Goal: Book appointment/travel/reservation

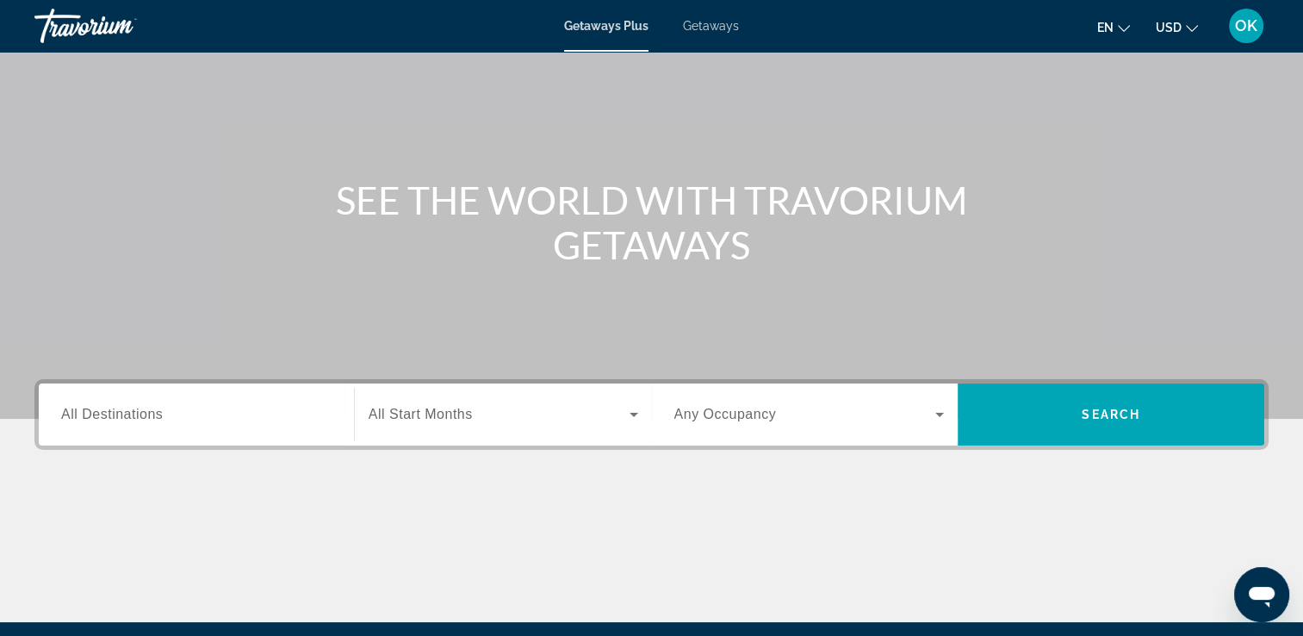
scroll to position [114, 0]
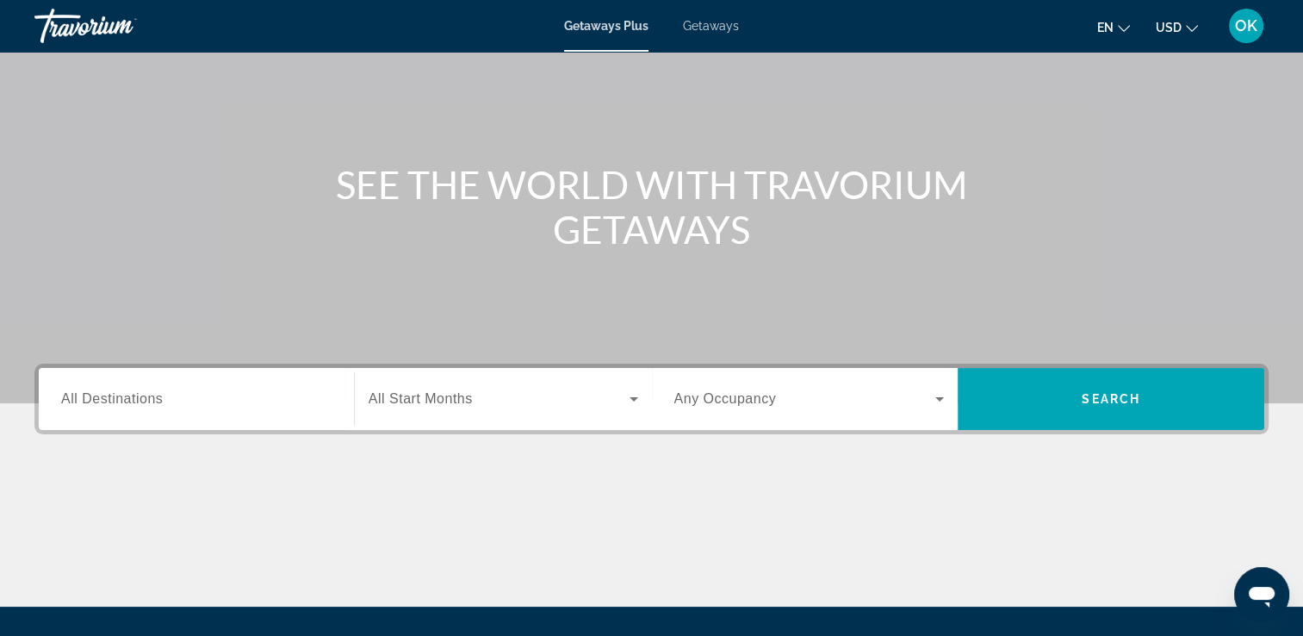
click at [128, 403] on span "All Destinations" at bounding box center [112, 398] width 102 height 15
click at [128, 403] on input "Destination All Destinations" at bounding box center [196, 399] width 270 height 21
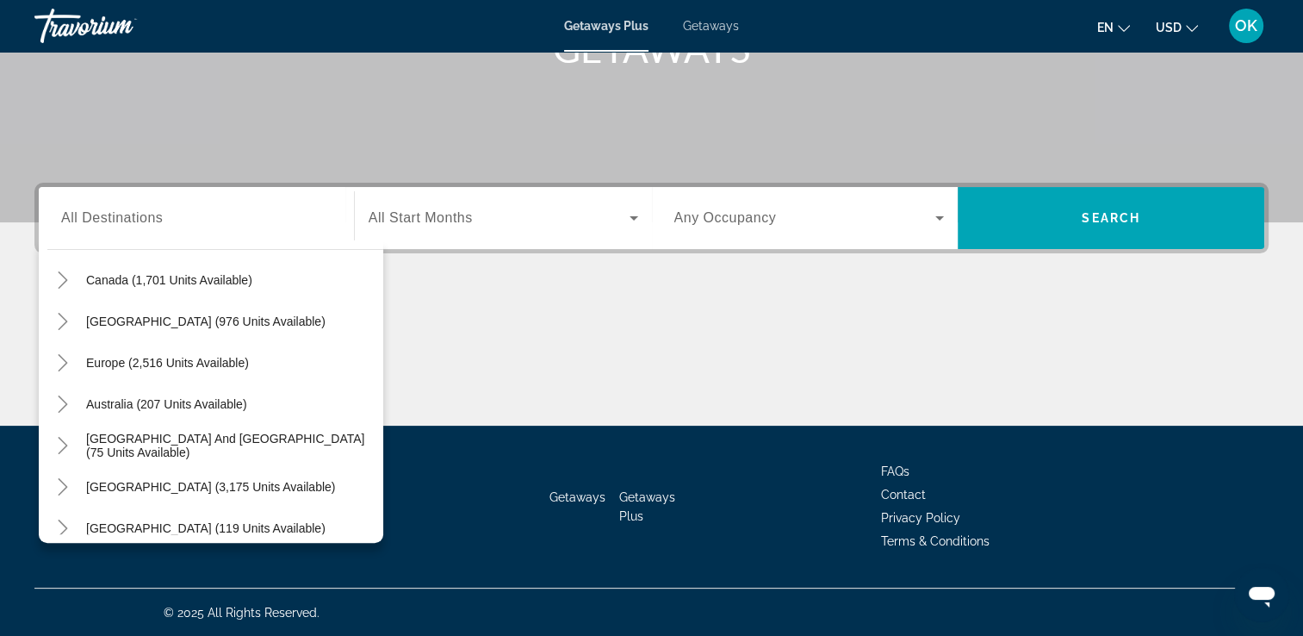
scroll to position [145, 0]
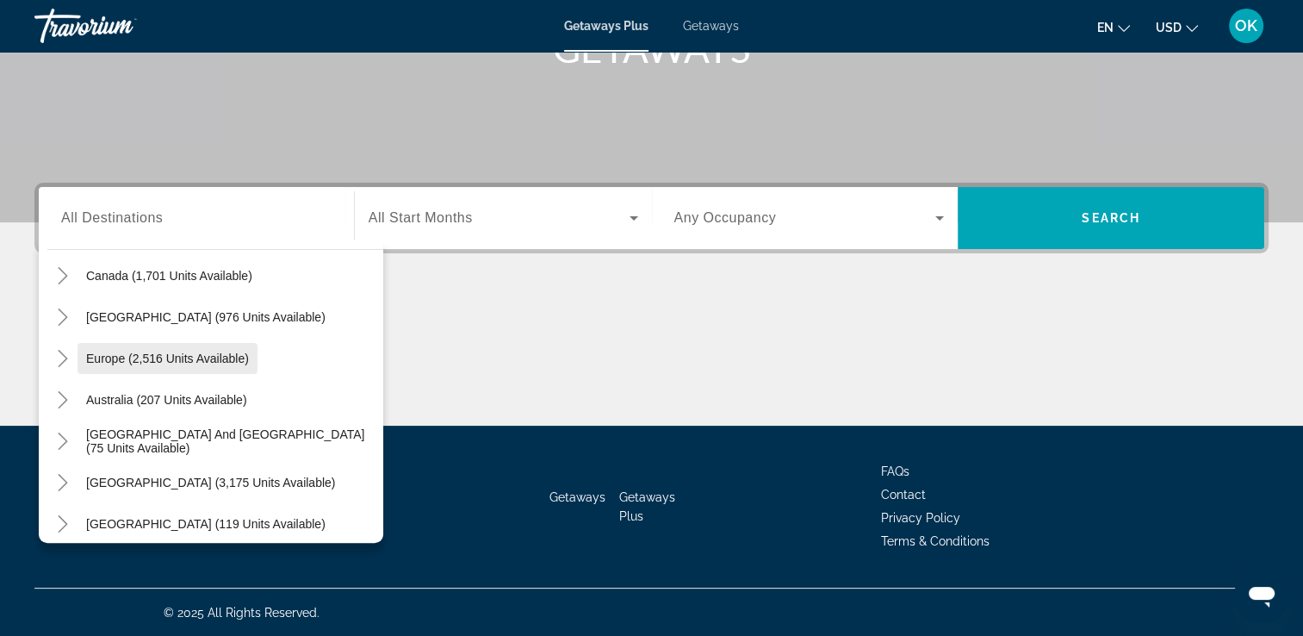
click at [202, 354] on span "Europe (2,516 units available)" at bounding box center [167, 358] width 163 height 14
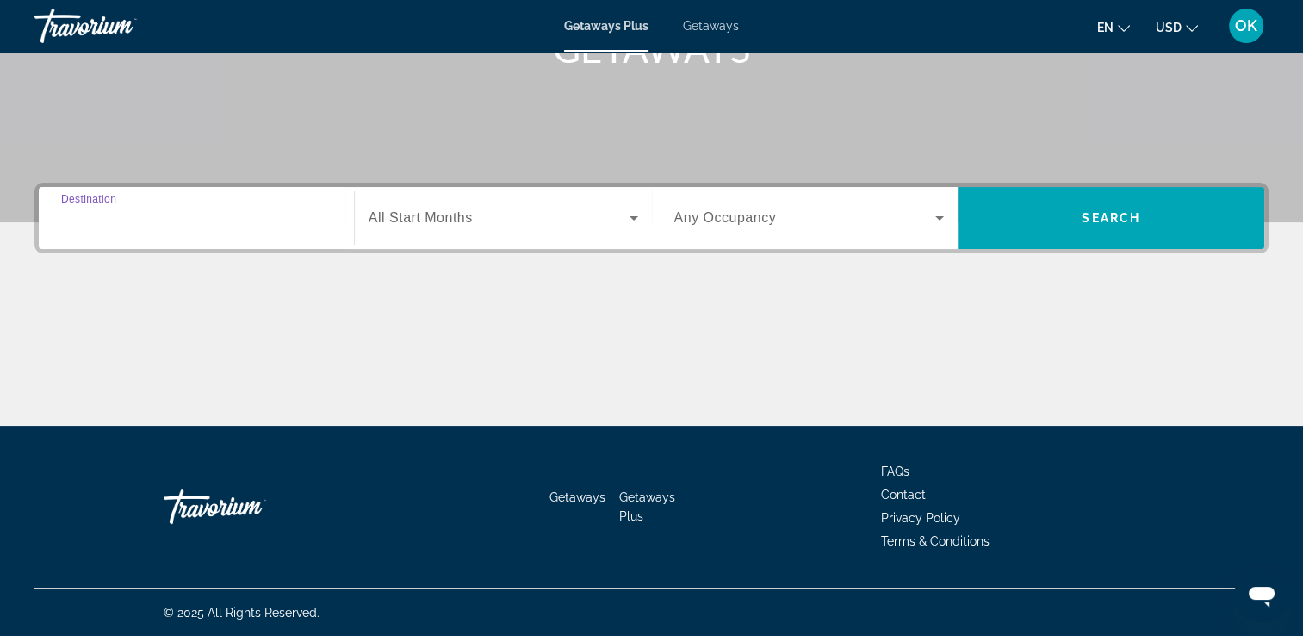
type input "**********"
click at [634, 219] on icon "Search widget" at bounding box center [634, 218] width 9 height 4
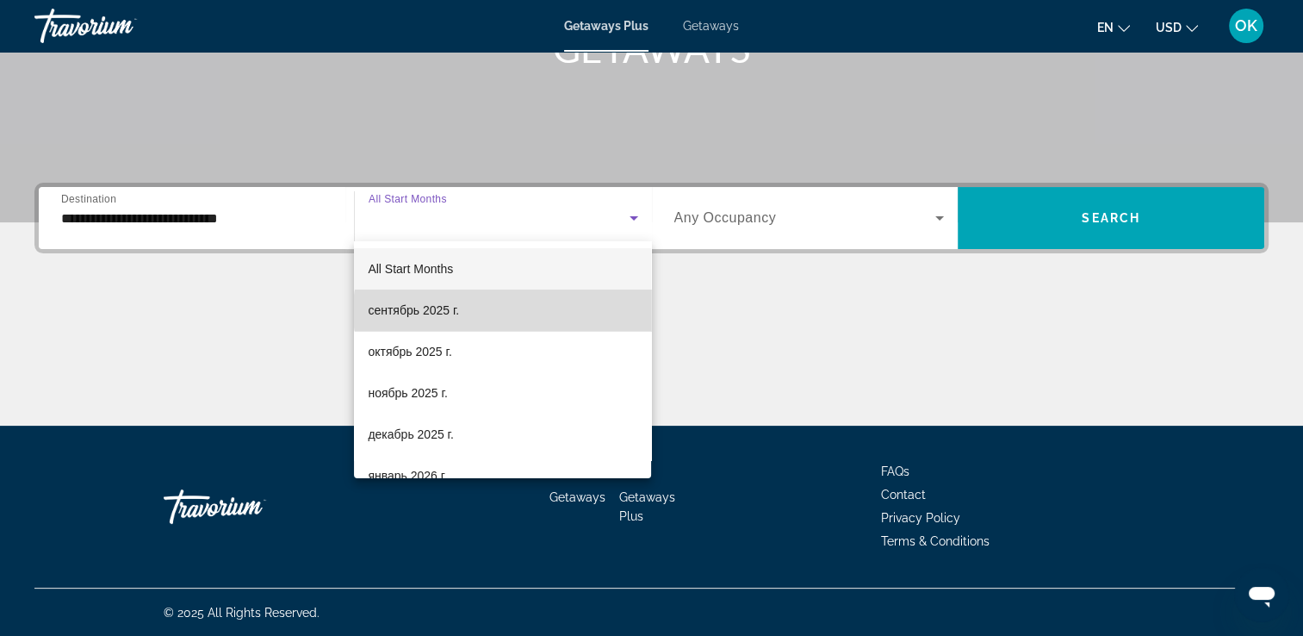
click at [510, 311] on mat-option "сентябрь 2025 г." at bounding box center [502, 309] width 297 height 41
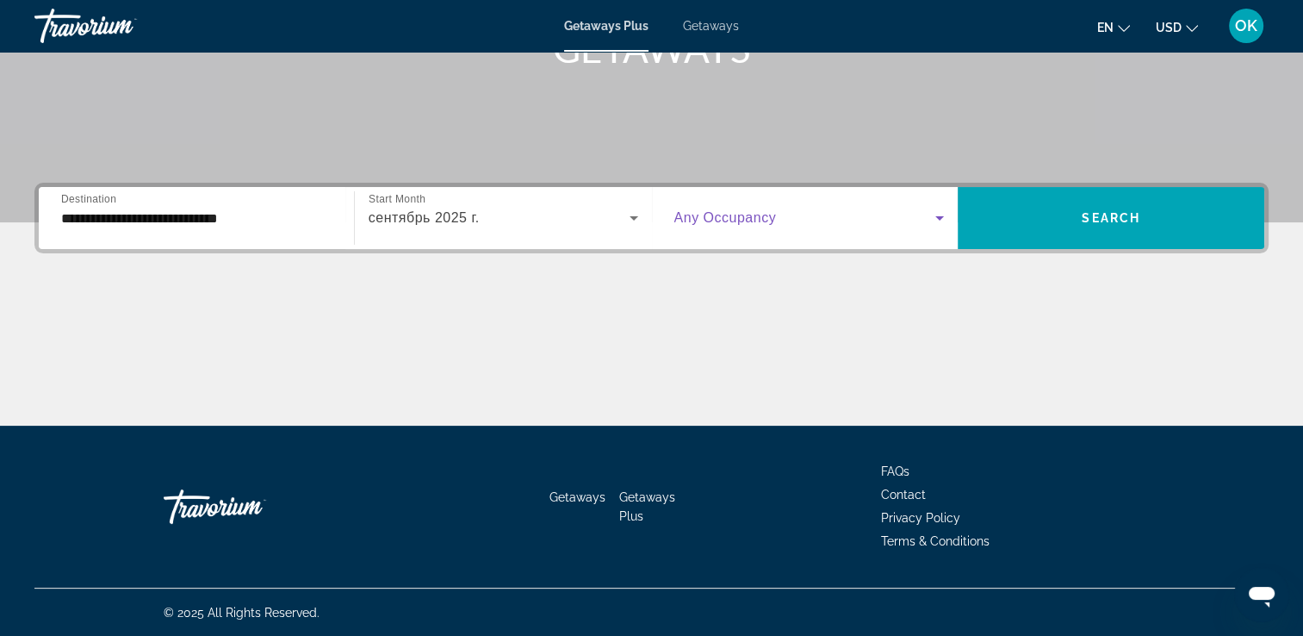
click at [939, 216] on icon "Search widget" at bounding box center [939, 218] width 9 height 4
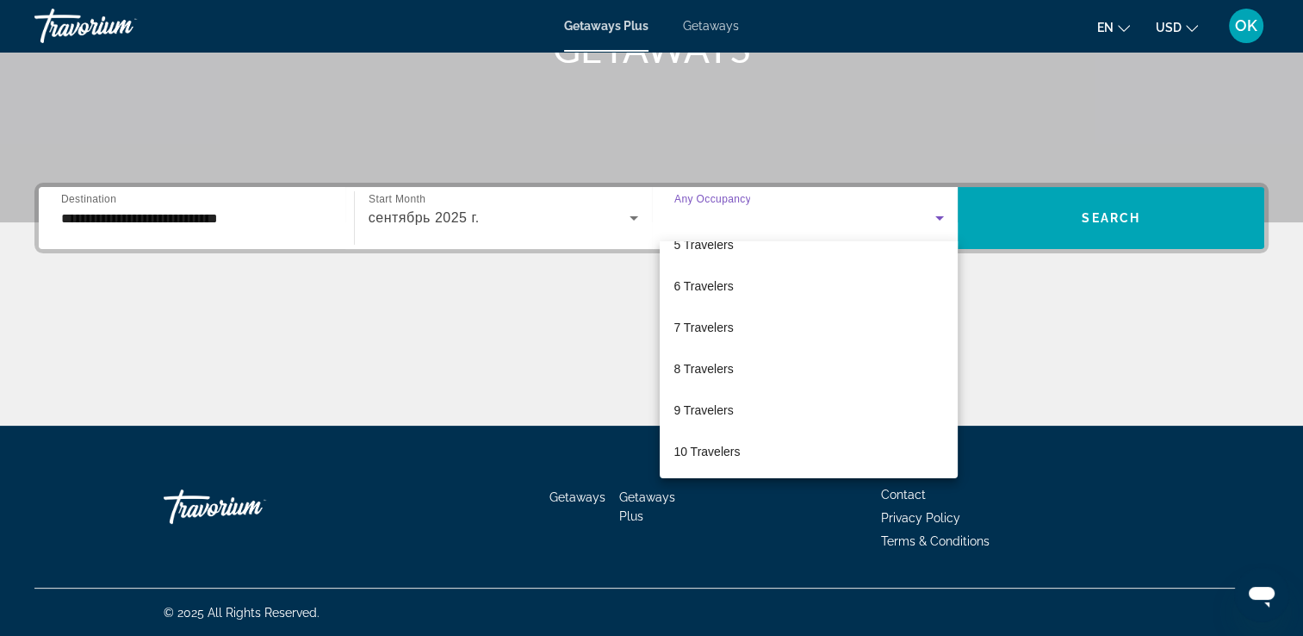
scroll to position [0, 0]
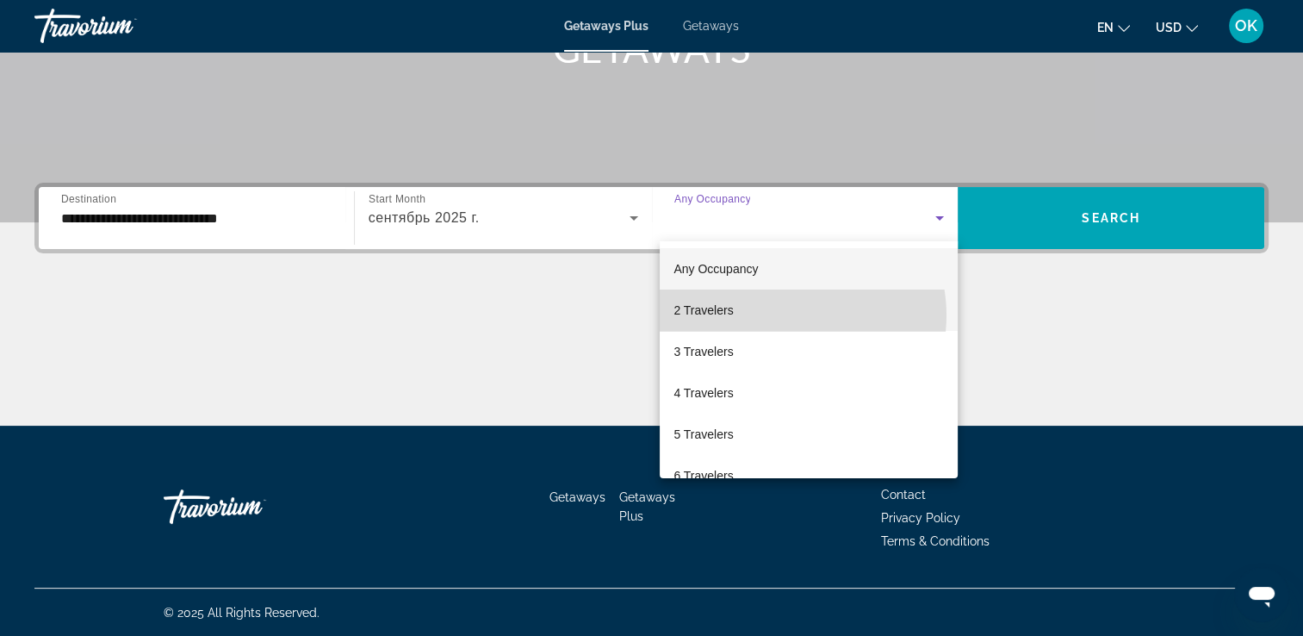
click at [783, 315] on mat-option "2 Travelers" at bounding box center [809, 309] width 298 height 41
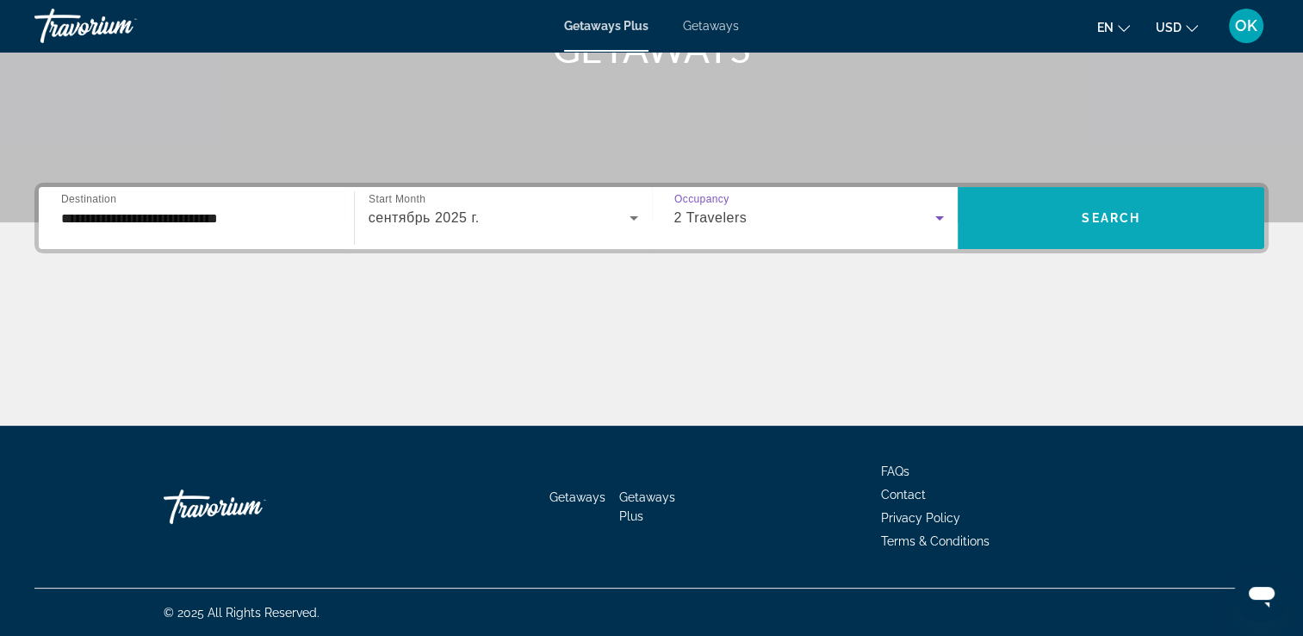
click at [1094, 238] on span "Search widget" at bounding box center [1111, 218] width 307 height 62
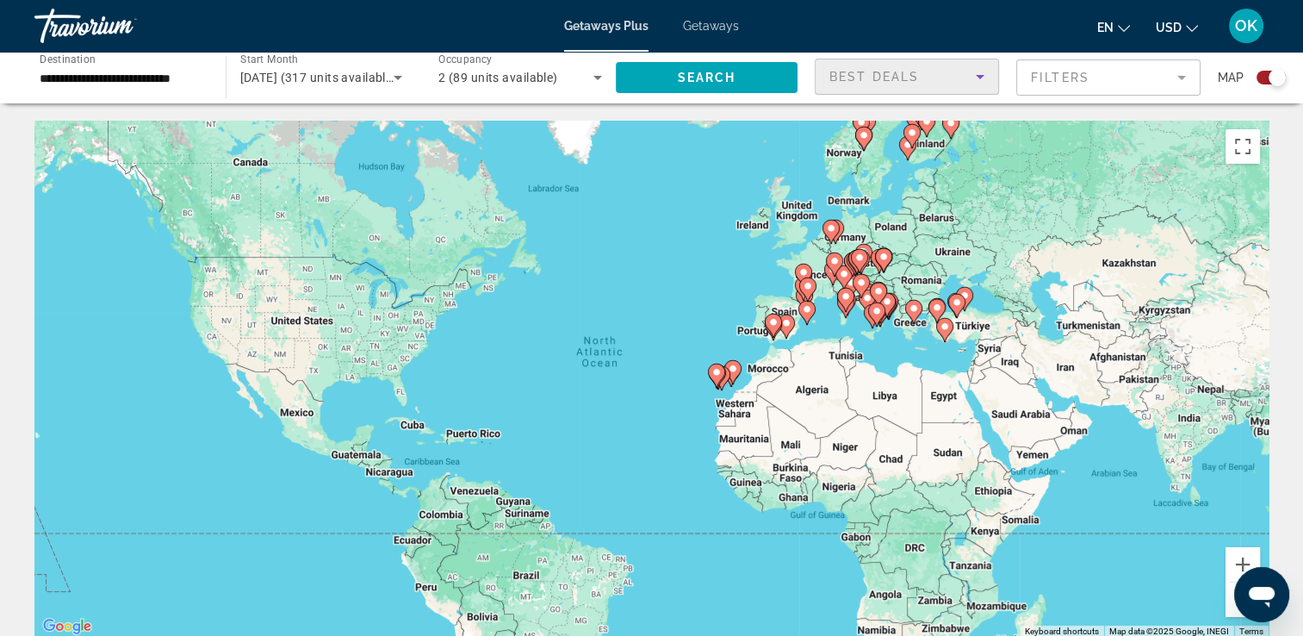
click at [983, 77] on icon "Sort by" at bounding box center [980, 76] width 21 height 21
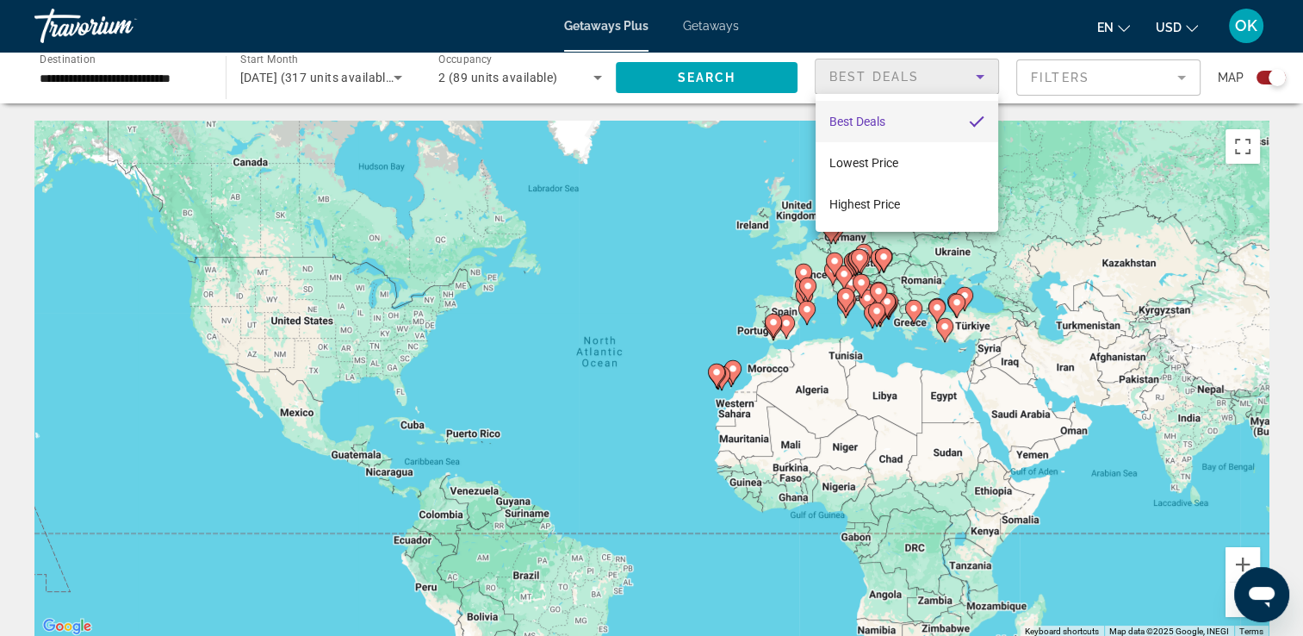
click at [983, 77] on div at bounding box center [651, 318] width 1303 height 636
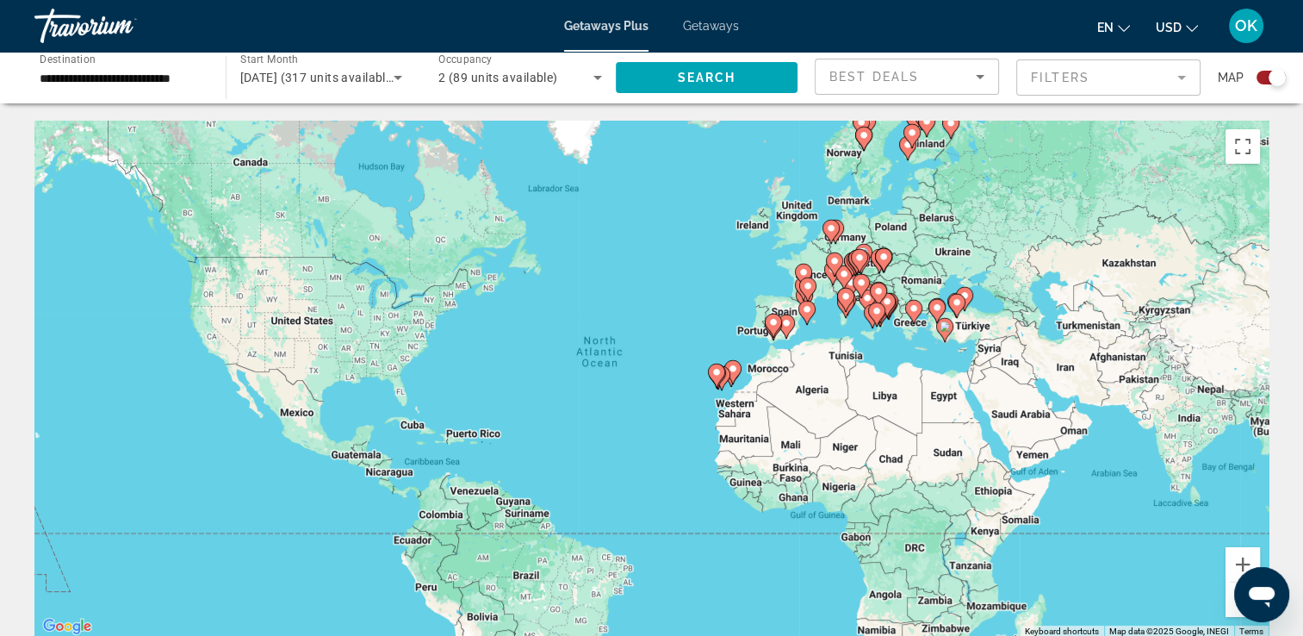
click at [1177, 74] on mat-form-field "Filters" at bounding box center [1108, 77] width 184 height 36
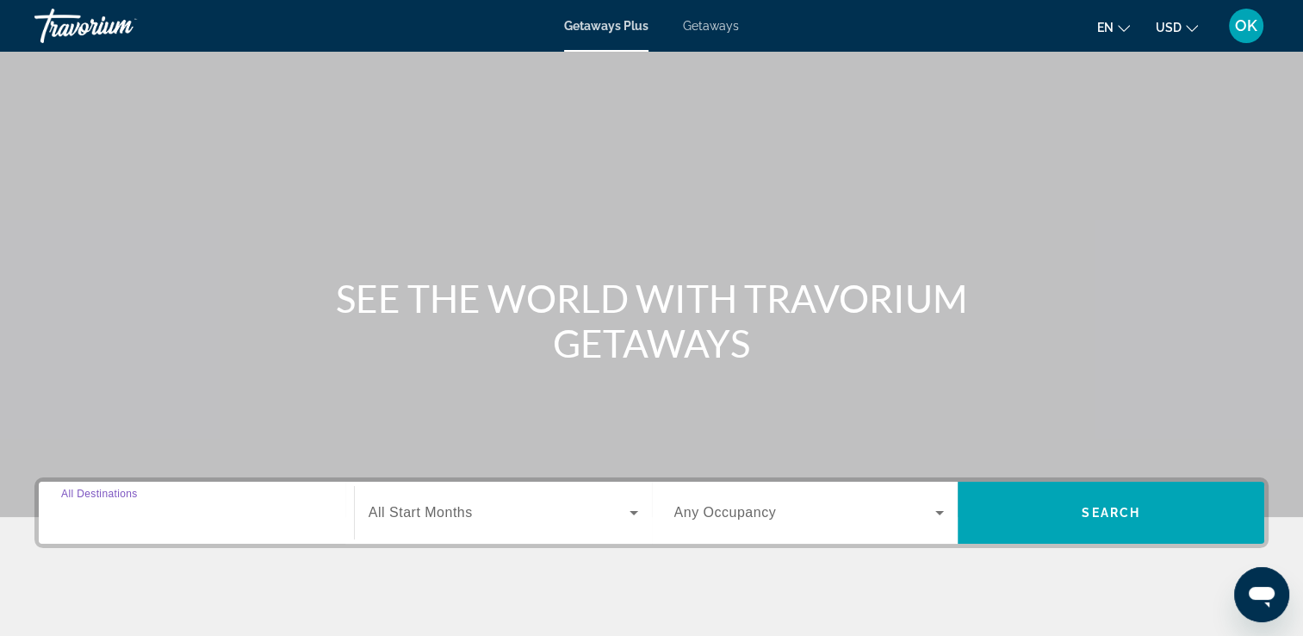
click at [199, 509] on input "Destination All Destinations" at bounding box center [196, 513] width 270 height 21
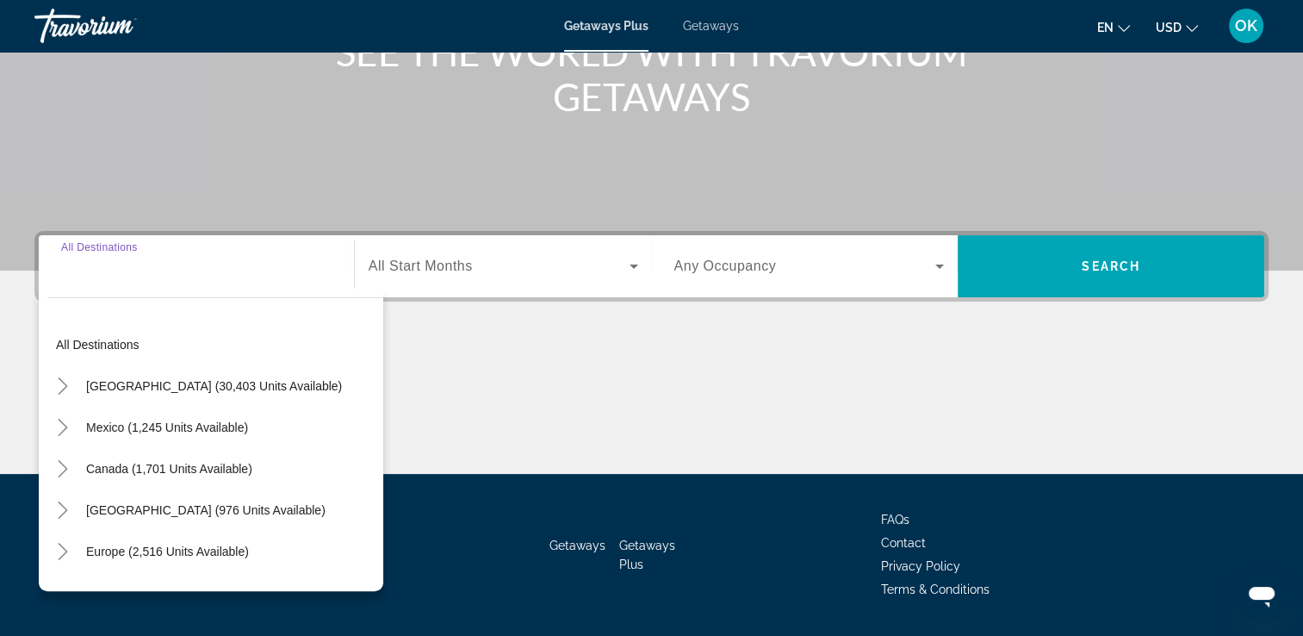
scroll to position [295, 0]
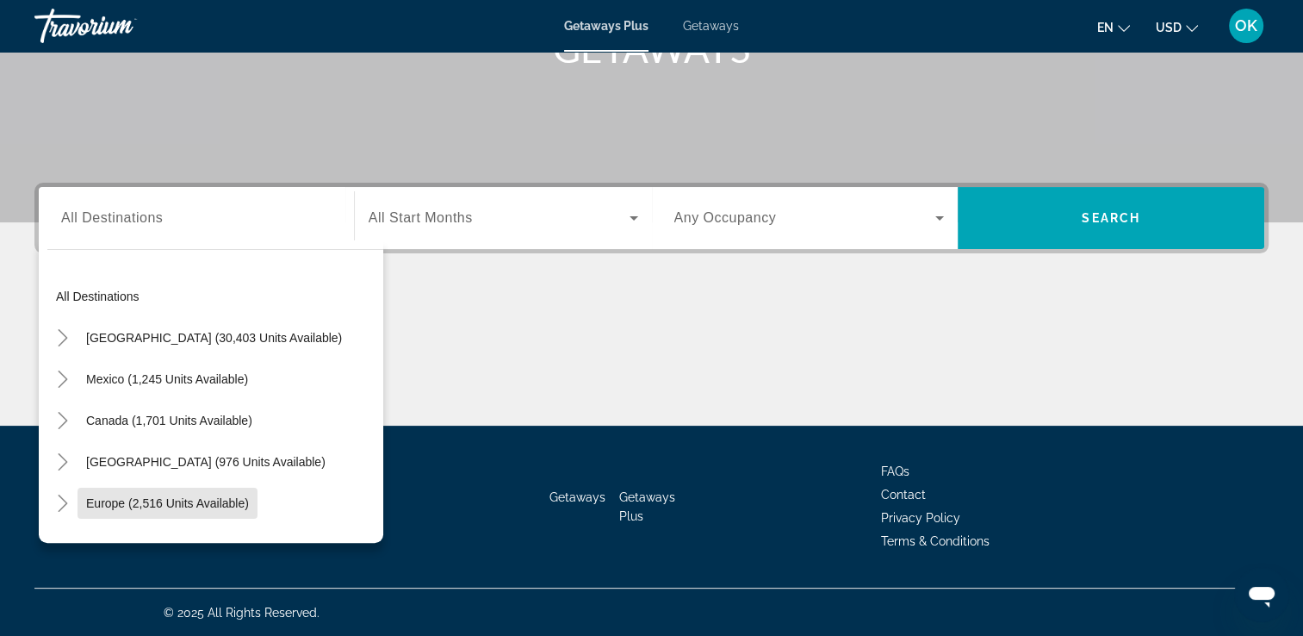
click at [199, 509] on span "Search widget" at bounding box center [168, 502] width 180 height 41
type input "**********"
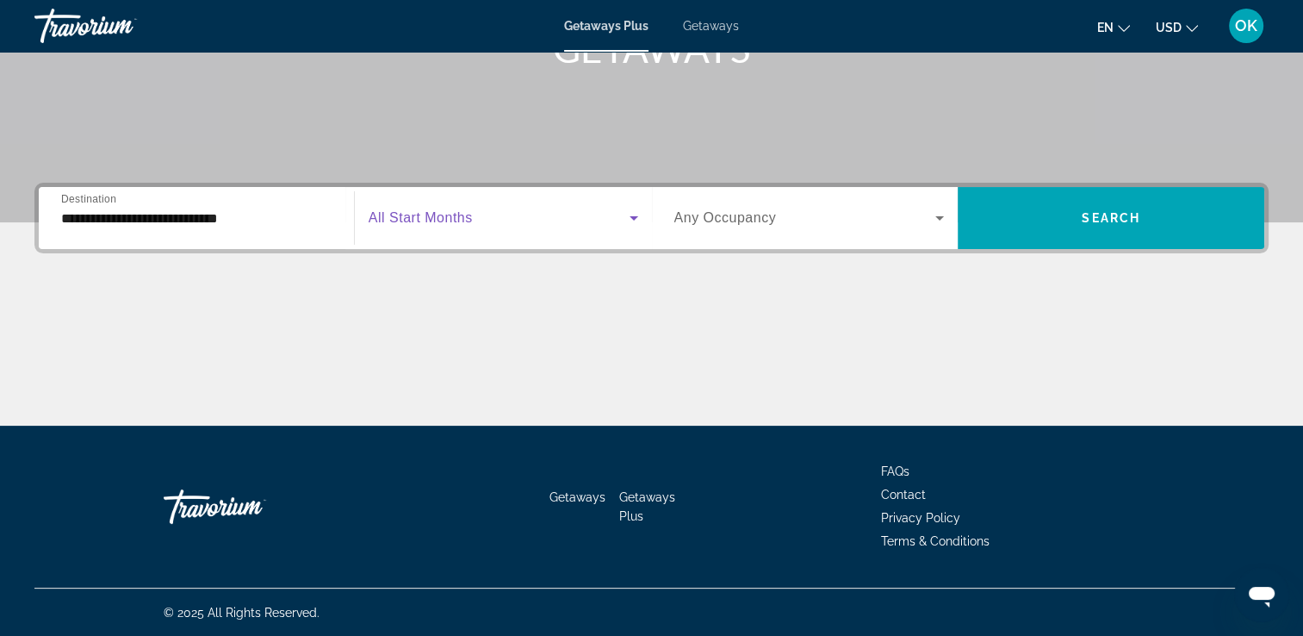
click at [524, 227] on span "Search widget" at bounding box center [499, 218] width 261 height 21
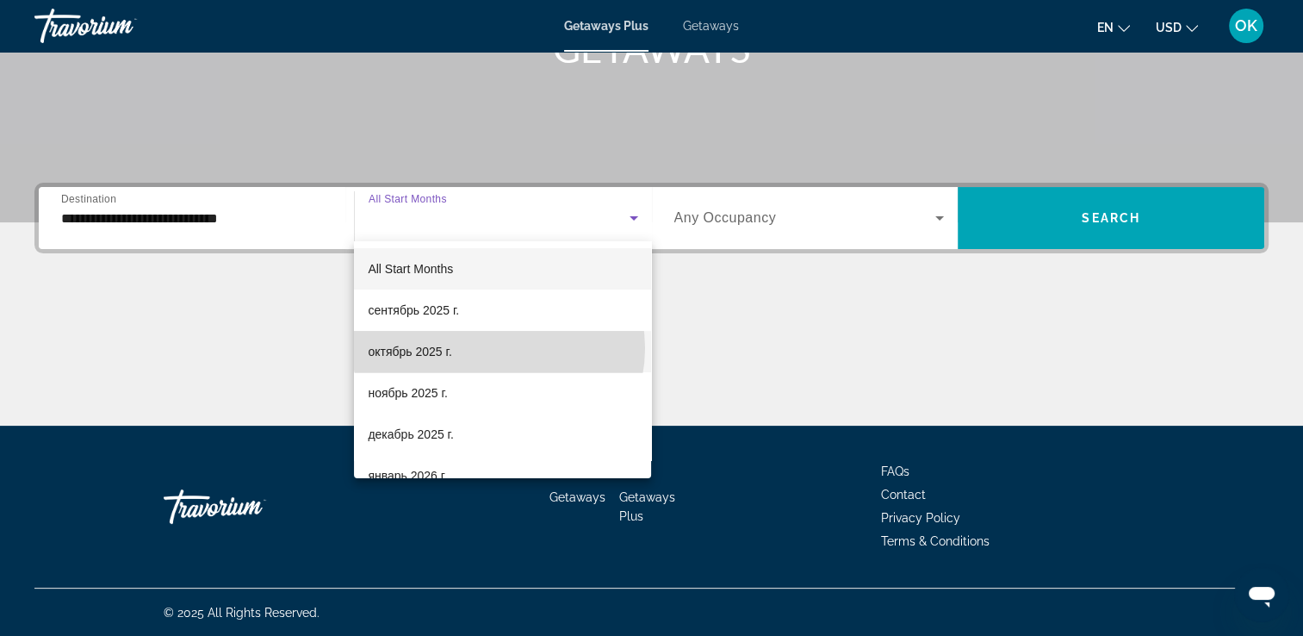
click at [499, 348] on mat-option "октябрь 2025 г." at bounding box center [502, 351] width 297 height 41
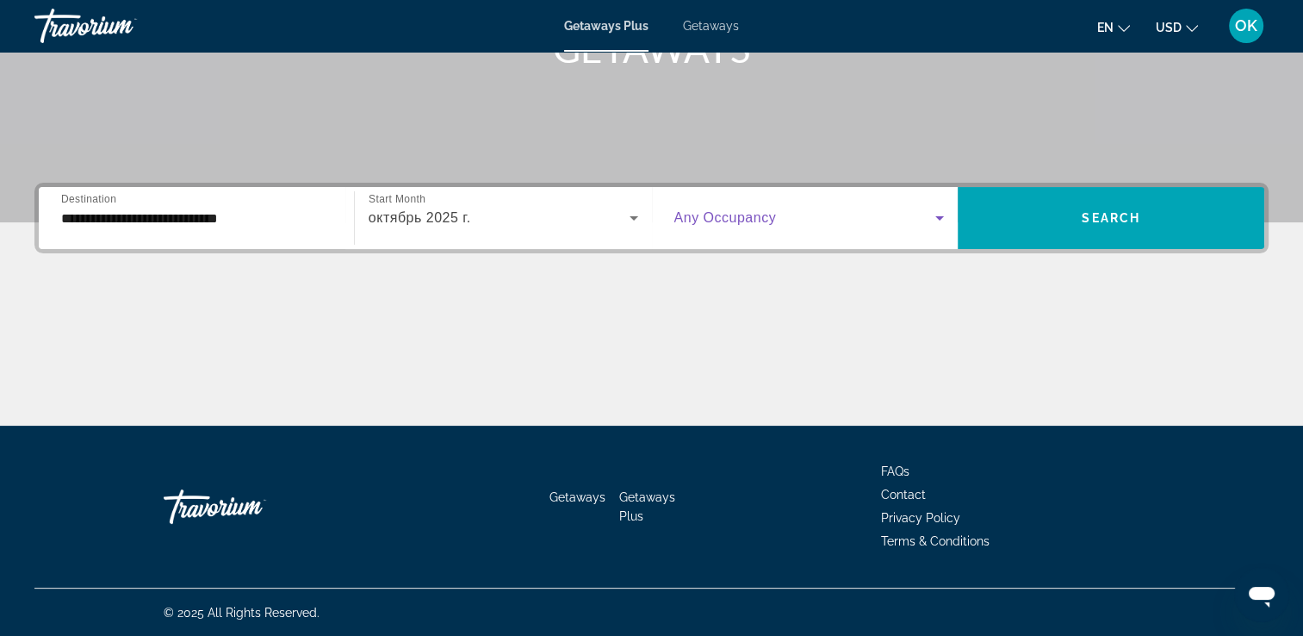
click at [889, 215] on span "Search widget" at bounding box center [805, 218] width 262 height 21
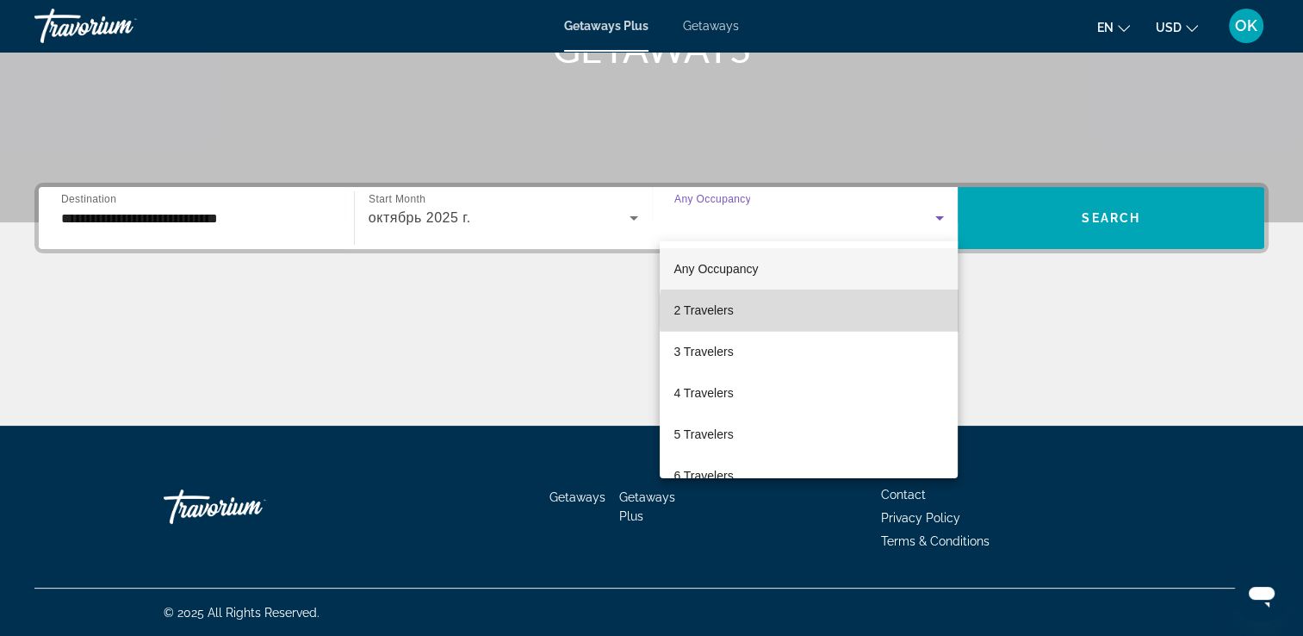
click at [810, 312] on mat-option "2 Travelers" at bounding box center [809, 309] width 298 height 41
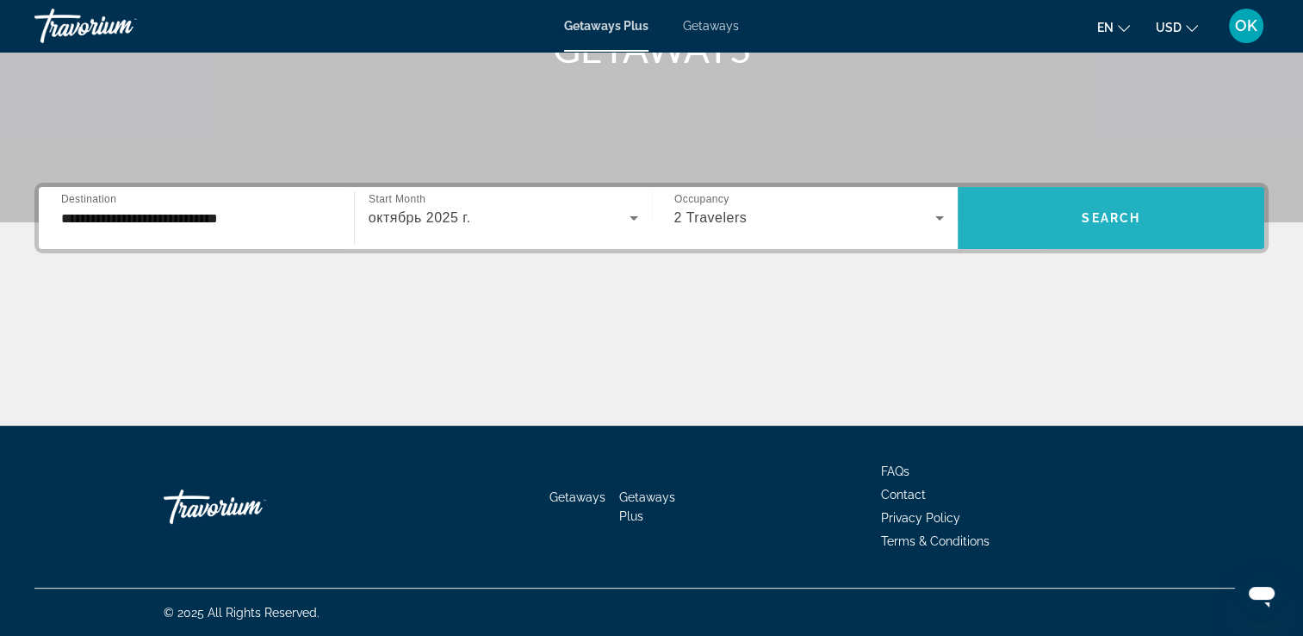
click at [1046, 220] on span "Search widget" at bounding box center [1111, 217] width 307 height 41
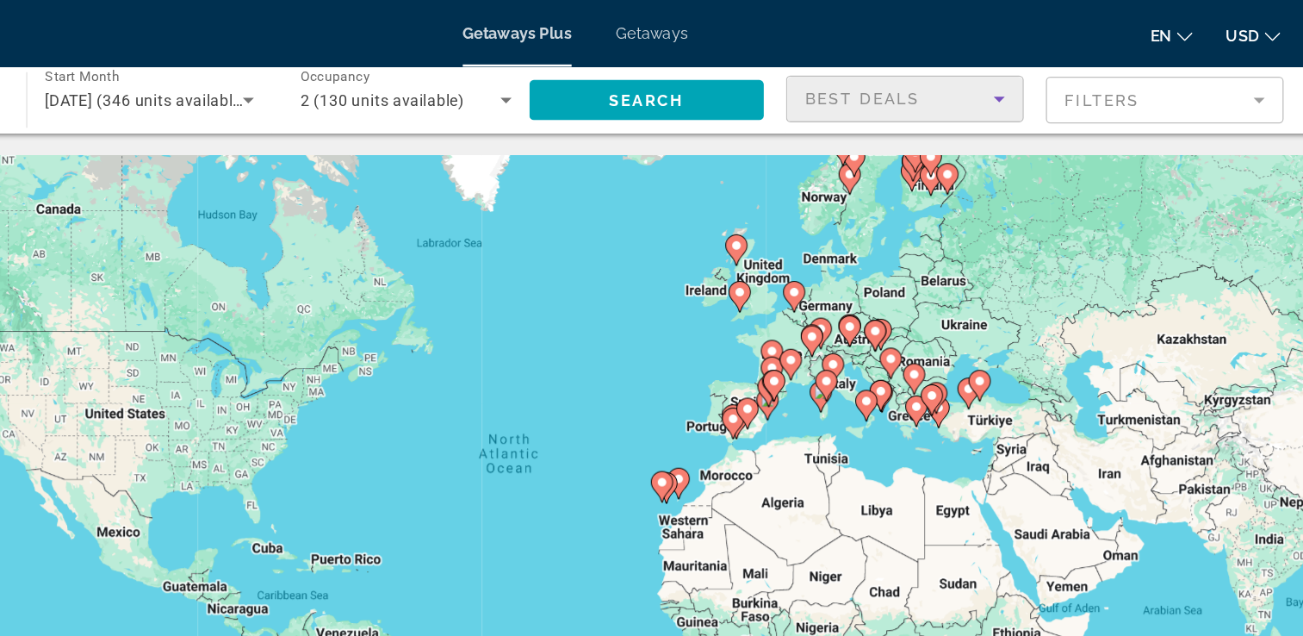
click at [984, 78] on icon "Sort by" at bounding box center [980, 76] width 21 height 21
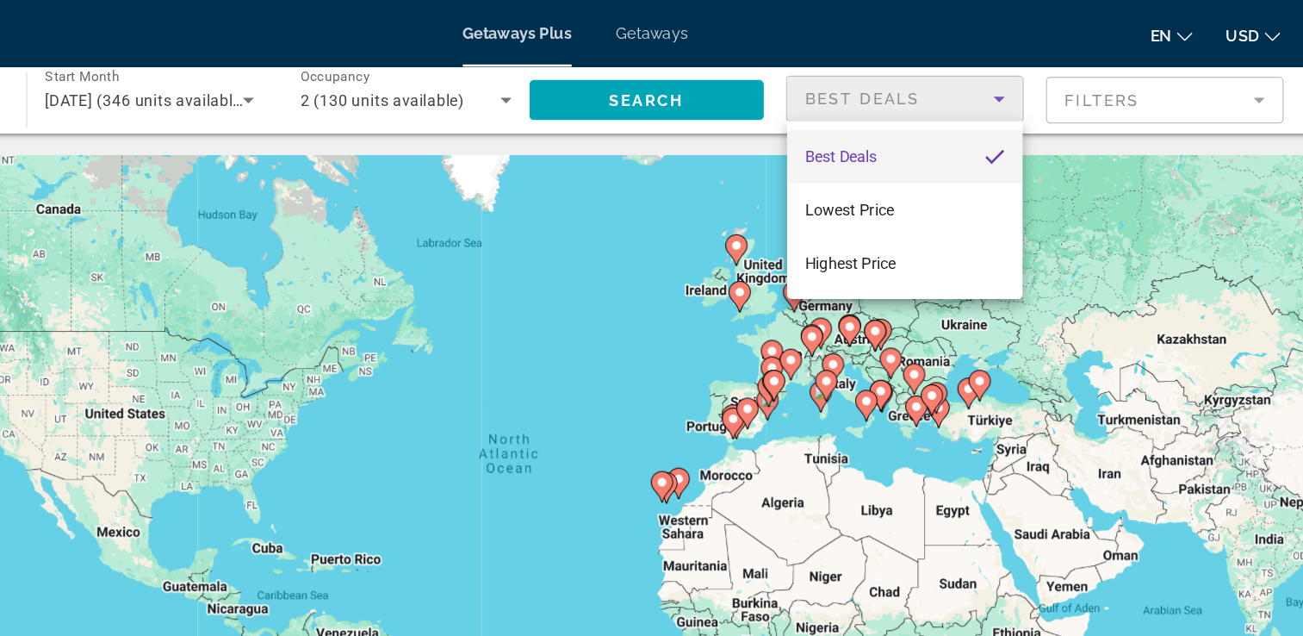
click at [1133, 79] on div at bounding box center [651, 318] width 1303 height 636
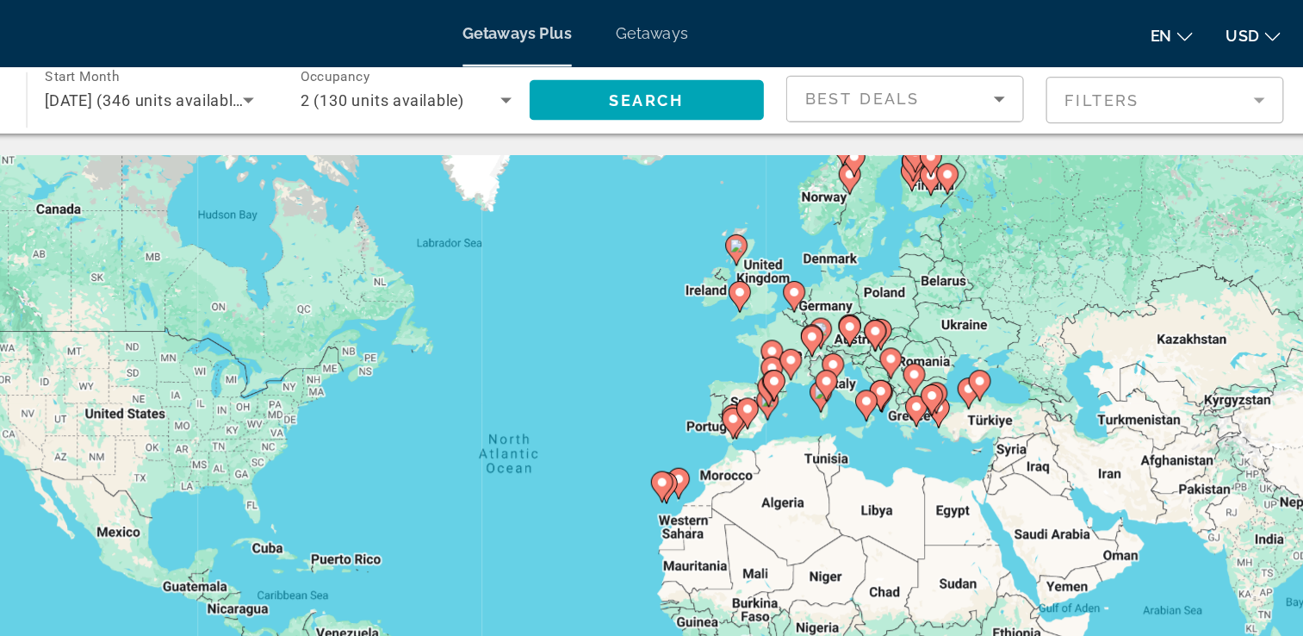
click at [1185, 78] on mat-form-field "Filters" at bounding box center [1108, 77] width 184 height 36
